Goal: Find specific page/section: Find specific page/section

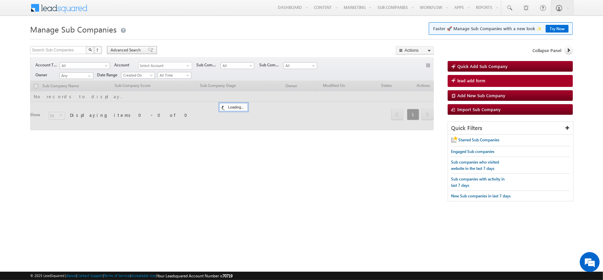
click at [134, 48] on span "Advanced Search" at bounding box center [127, 50] width 32 height 6
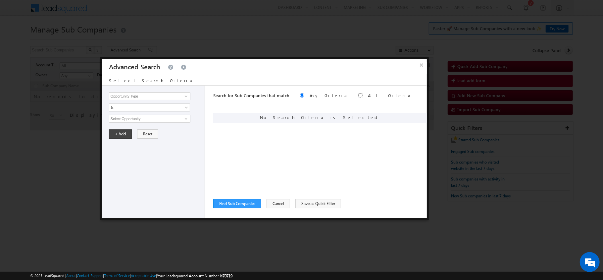
click at [420, 58] on div "× Advanced Search Select Search Criteria Opportunity Type Sub Company Activity …" at bounding box center [264, 138] width 329 height 163
click at [416, 67] on button "×" at bounding box center [421, 65] width 11 height 12
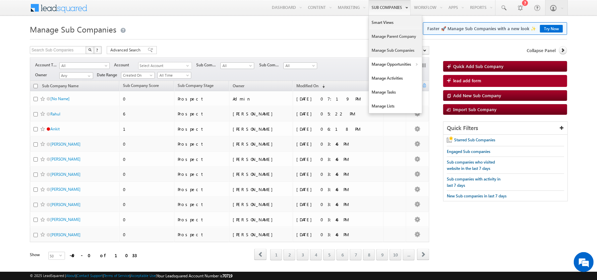
click at [382, 34] on link "Manage Parent Company" at bounding box center [395, 36] width 53 height 14
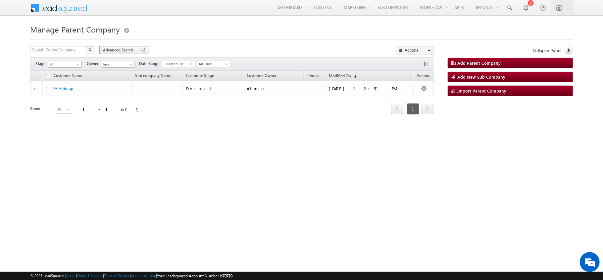
click at [108, 51] on span "Advanced Search" at bounding box center [119, 50] width 32 height 6
click at [114, 48] on span "Advanced Search" at bounding box center [119, 50] width 32 height 6
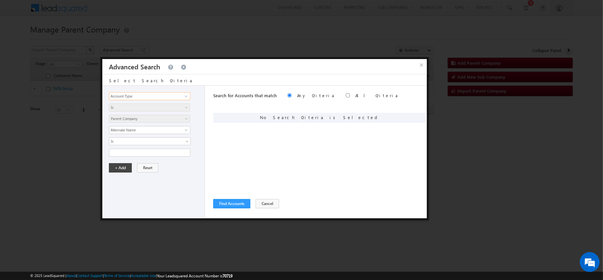
click at [130, 95] on input "Account Type" at bounding box center [149, 96] width 81 height 8
type input "o"
click at [419, 60] on button "×" at bounding box center [421, 65] width 11 height 12
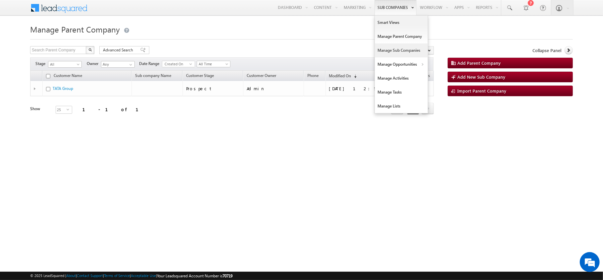
click at [388, 47] on link "Manage Sub Companies" at bounding box center [401, 50] width 53 height 14
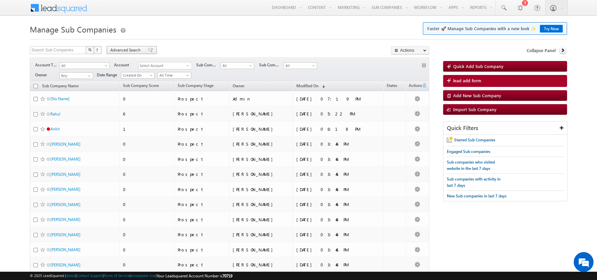
click at [123, 52] on span "Advanced Search" at bounding box center [126, 50] width 32 height 6
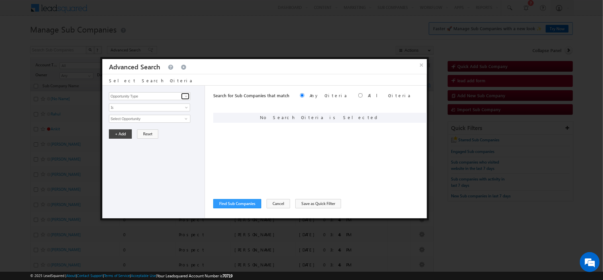
click at [186, 97] on span at bounding box center [186, 95] width 5 height 5
click at [151, 131] on link "Opt In Date" at bounding box center [149, 131] width 81 height 8
click at [187, 97] on span at bounding box center [186, 95] width 5 height 5
click at [156, 133] on link "Opt In Details" at bounding box center [149, 131] width 81 height 8
type input "Opt In Details"
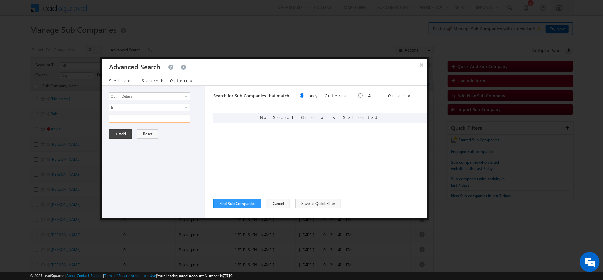
click at [121, 118] on input "text" at bounding box center [149, 119] width 81 height 8
click at [422, 63] on button "×" at bounding box center [421, 65] width 11 height 12
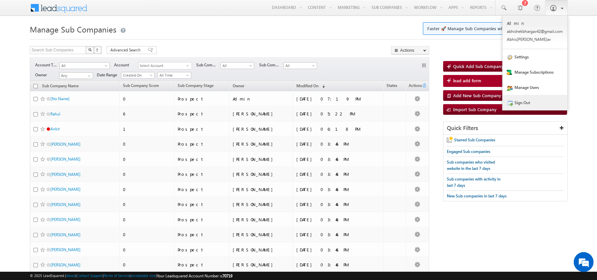
click at [511, 105] on span at bounding box center [510, 103] width 6 height 6
